Goal: Transaction & Acquisition: Subscribe to service/newsletter

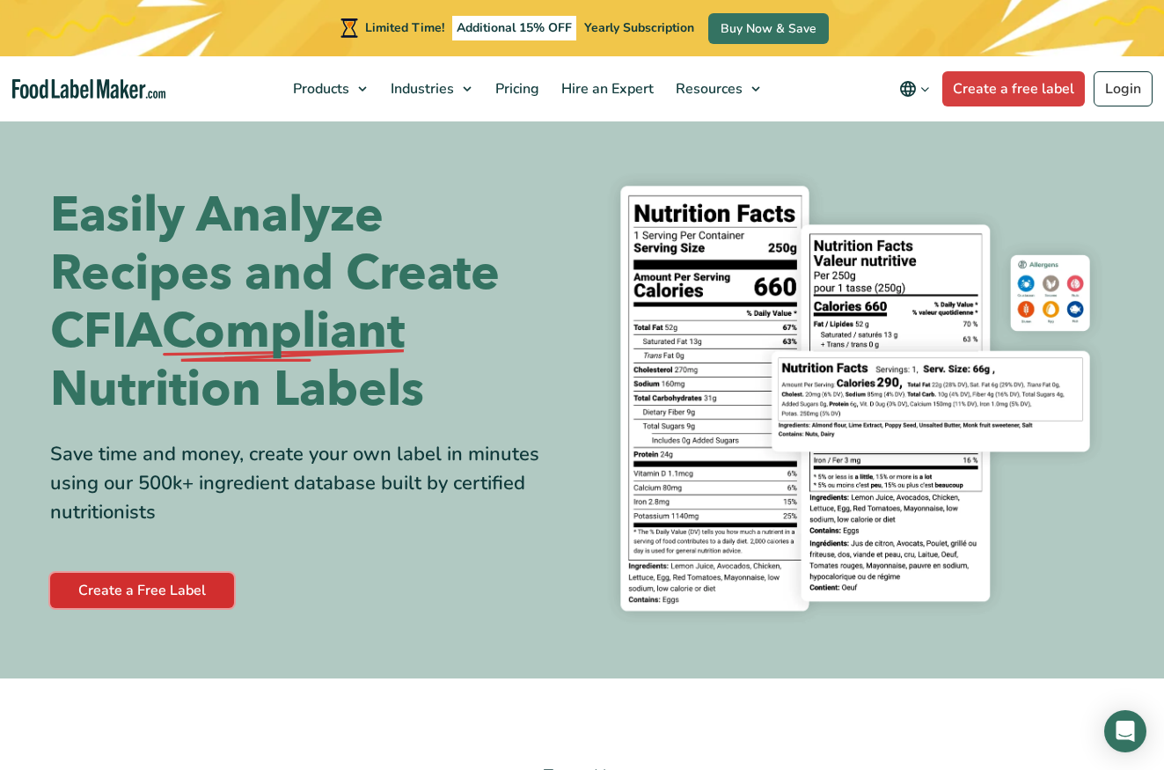
click at [184, 588] on link "Create a Free Label" at bounding box center [142, 590] width 184 height 35
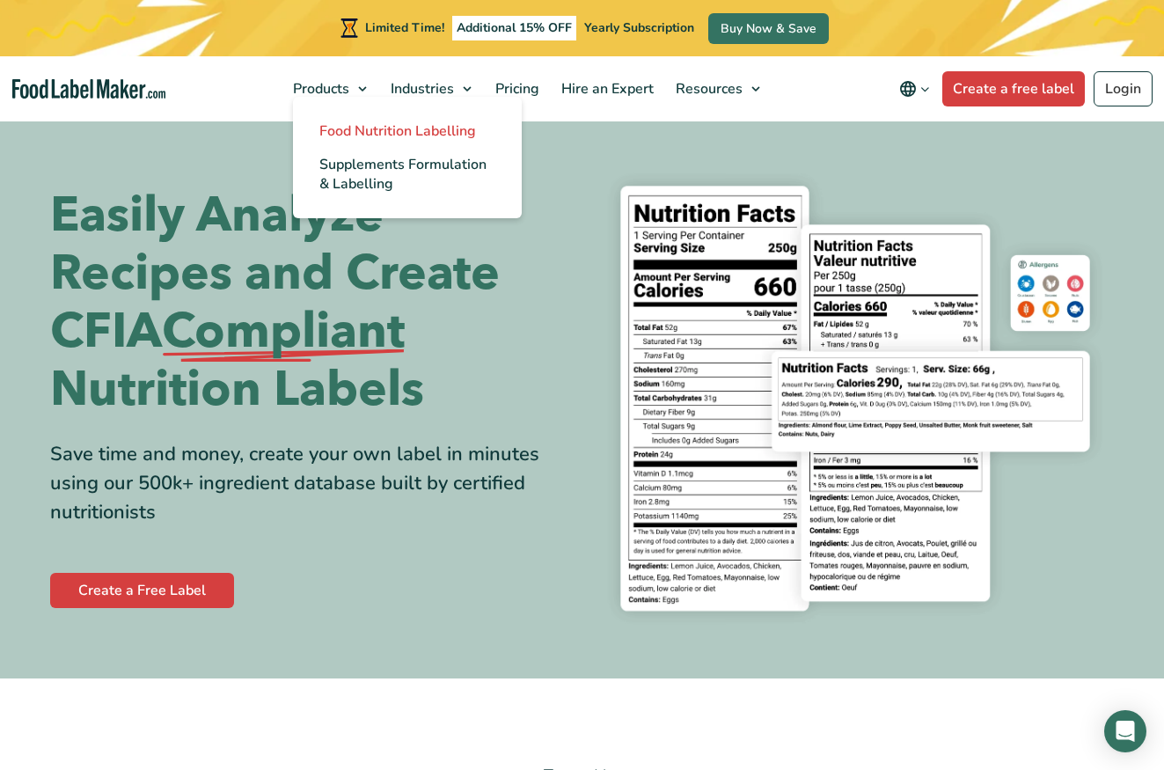
click at [357, 127] on span "Food Nutrition Labelling" at bounding box center [397, 130] width 157 height 19
